Goal: Check status: Check status

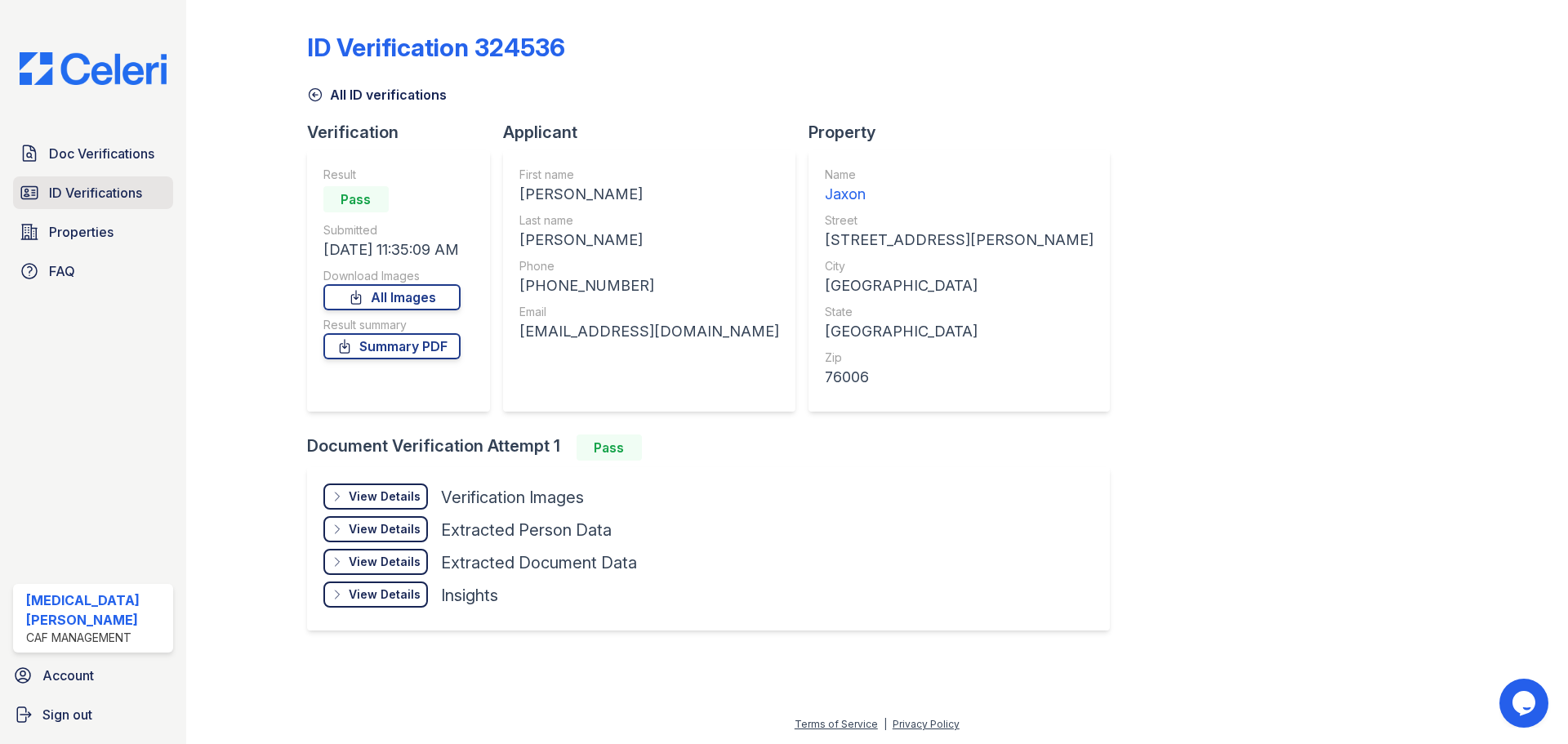
click at [90, 204] on link "ID Verifications" at bounding box center [93, 193] width 160 height 32
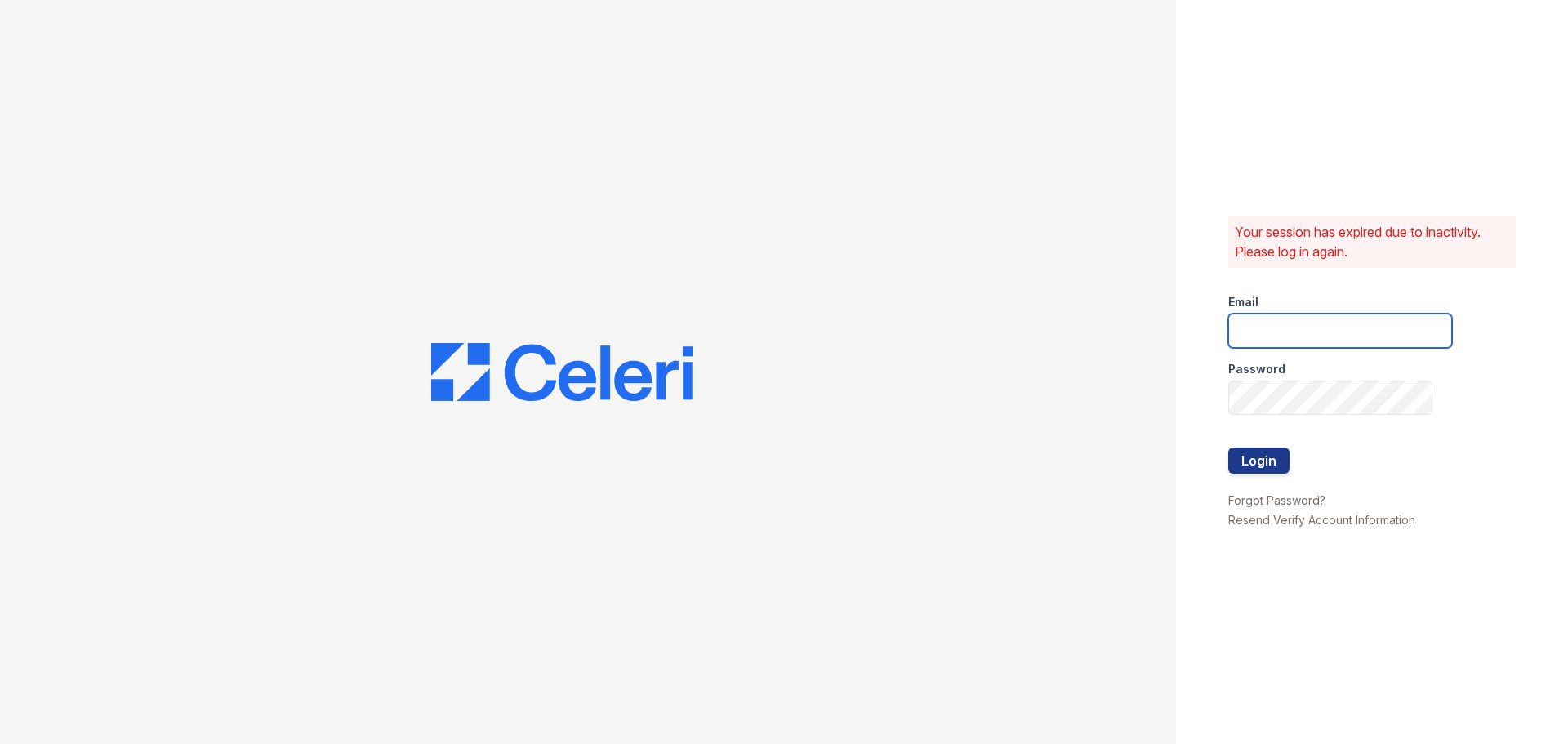
type input "jaxon1@cafmanagement.com"
click at [1261, 455] on button "Login" at bounding box center [1259, 461] width 62 height 27
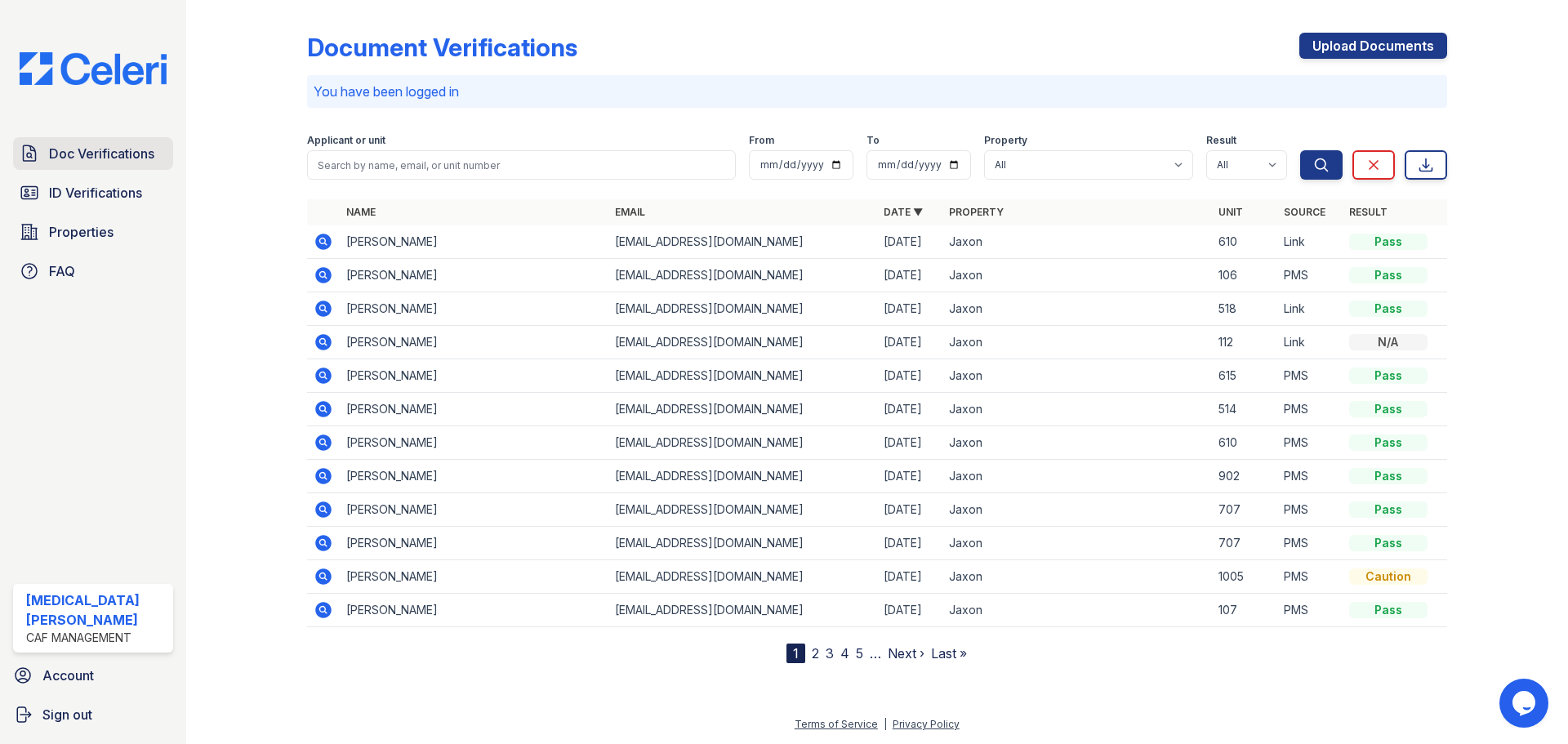
click at [128, 145] on span "Doc Verifications" at bounding box center [101, 154] width 105 height 20
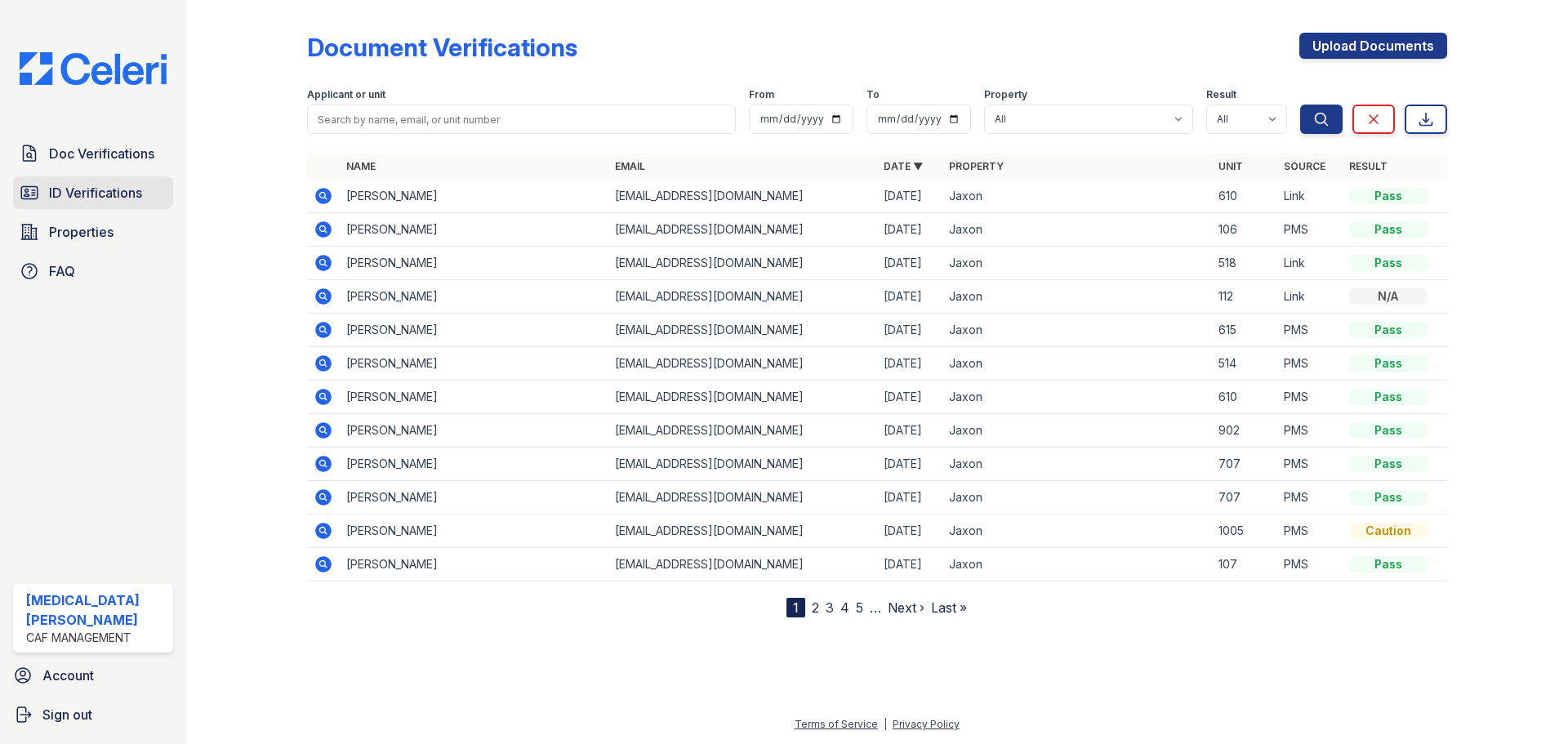
click at [136, 187] on span "ID Verifications" at bounding box center [96, 193] width 93 height 20
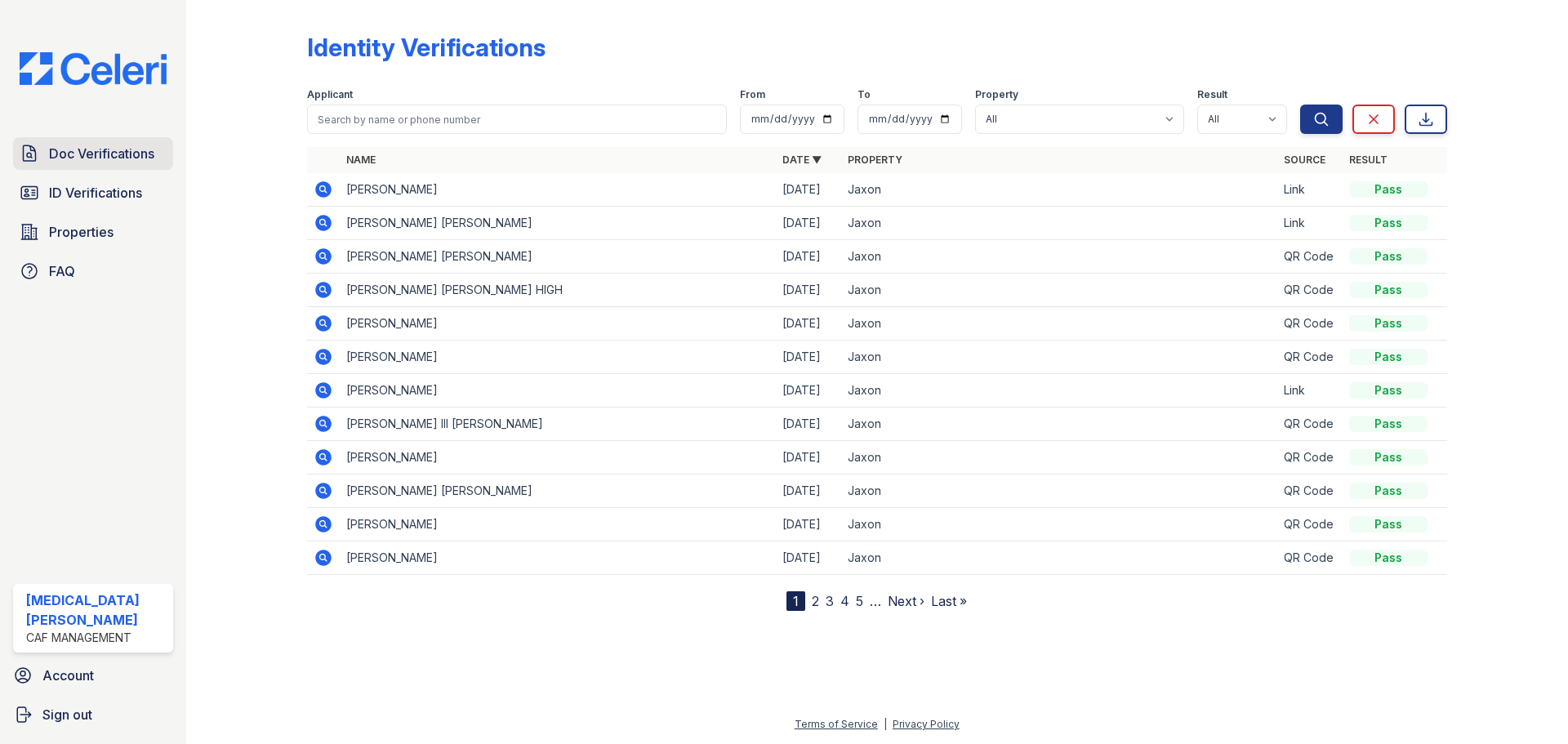
click at [117, 158] on span "Doc Verifications" at bounding box center [101, 154] width 105 height 20
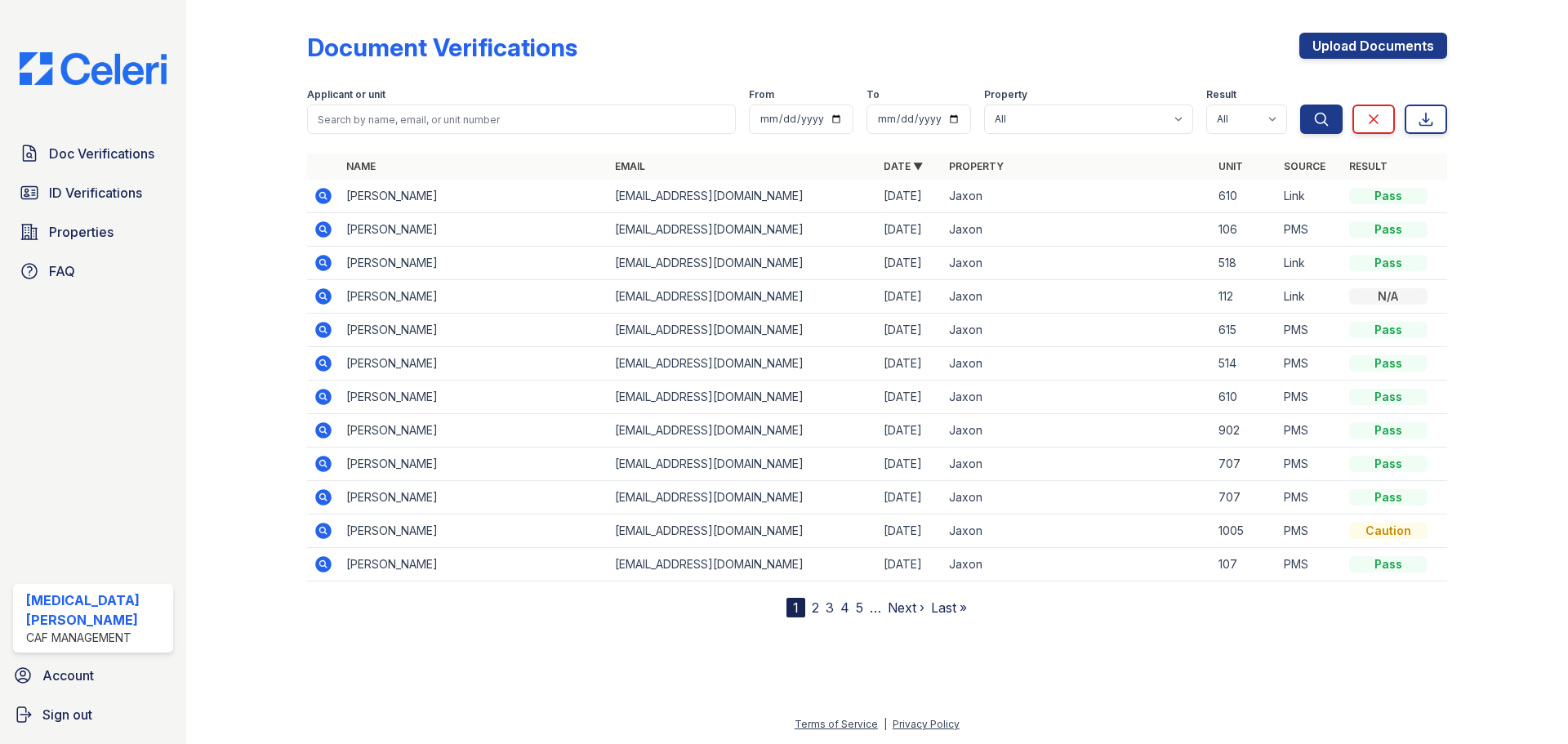
click at [328, 195] on icon at bounding box center [323, 195] width 16 height 16
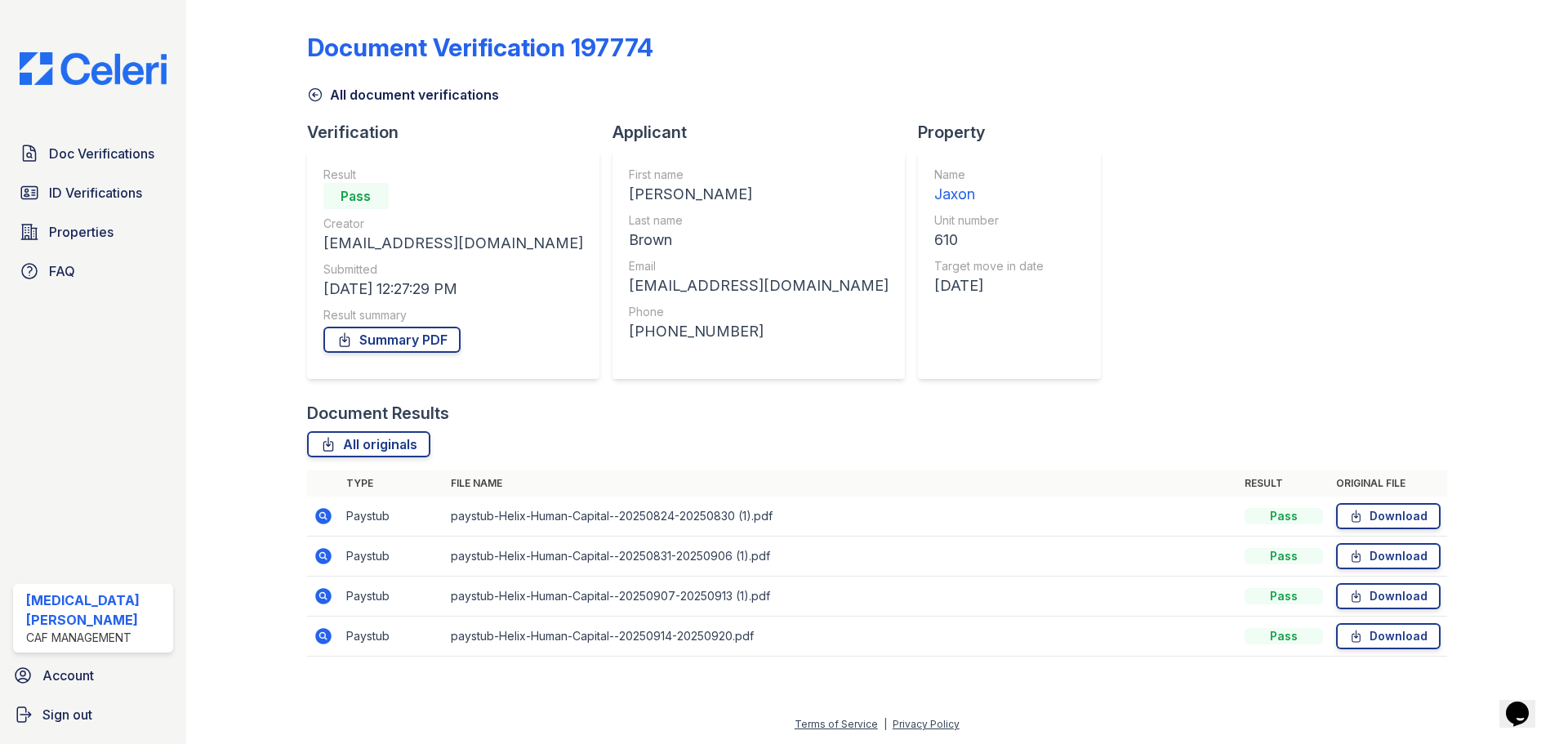
click at [324, 635] on icon at bounding box center [322, 635] width 4 height 4
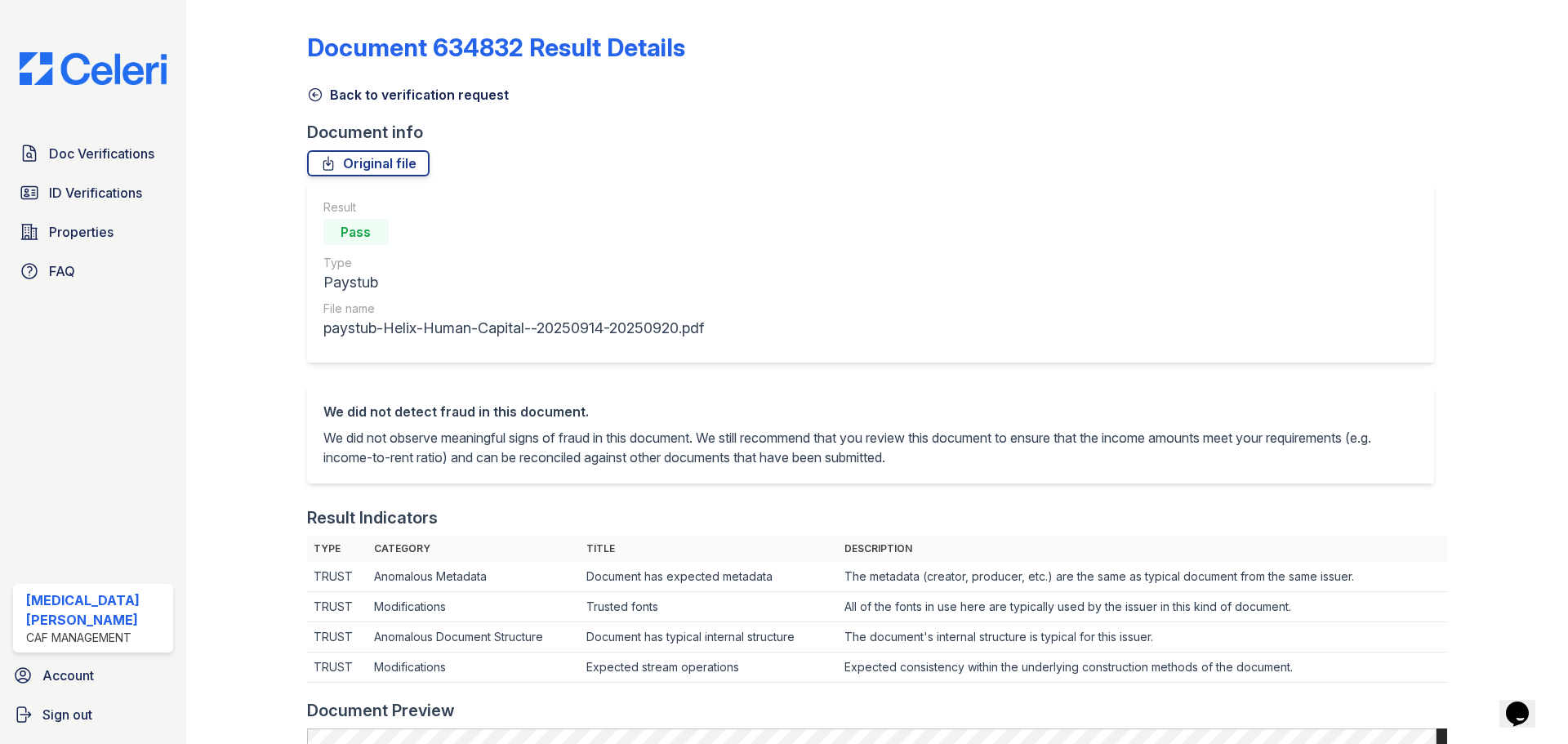
click at [328, 99] on link "Back to verification request" at bounding box center [408, 95] width 202 height 20
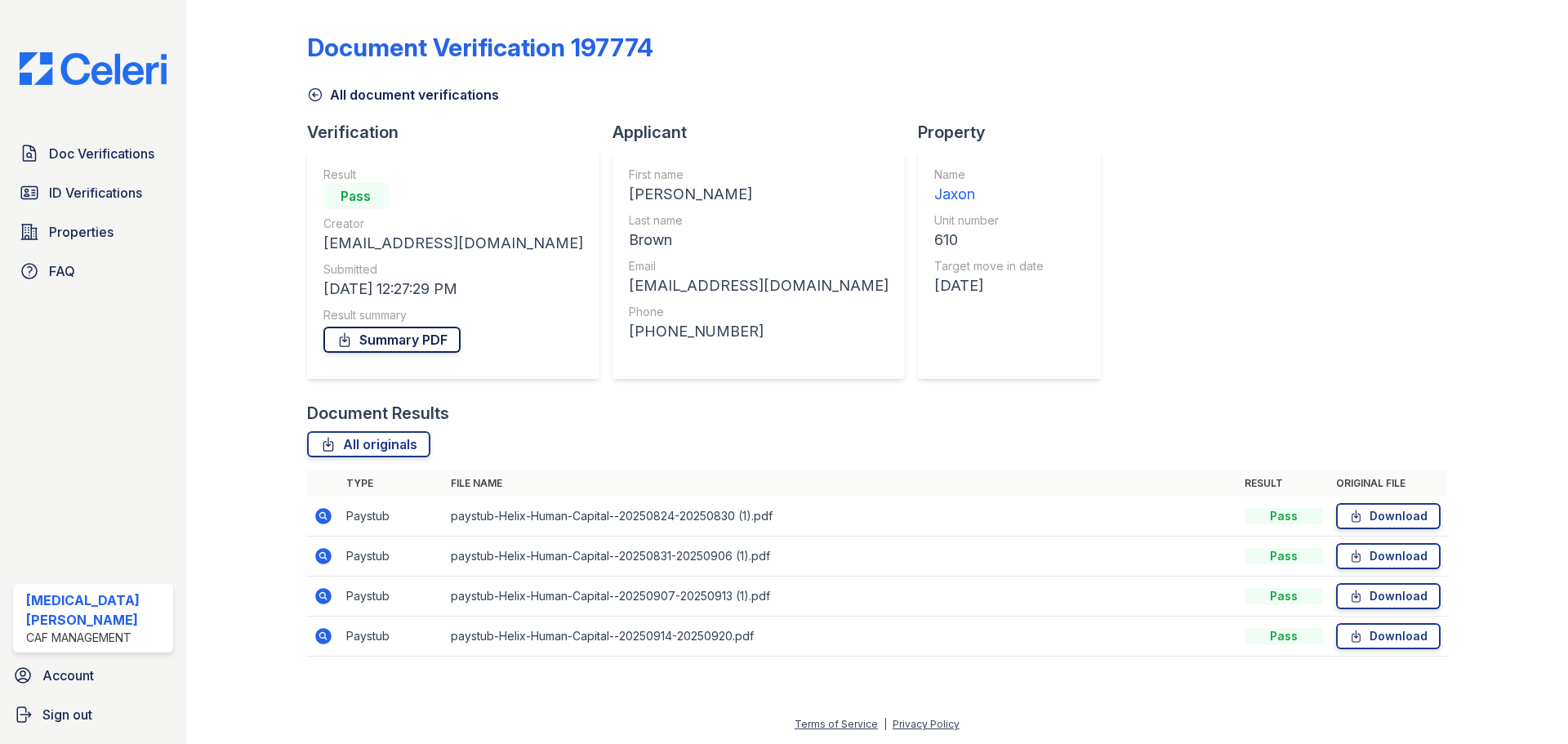
click at [409, 341] on link "Summary PDF" at bounding box center [392, 340] width 138 height 27
